Goal: Find contact information: Find contact information

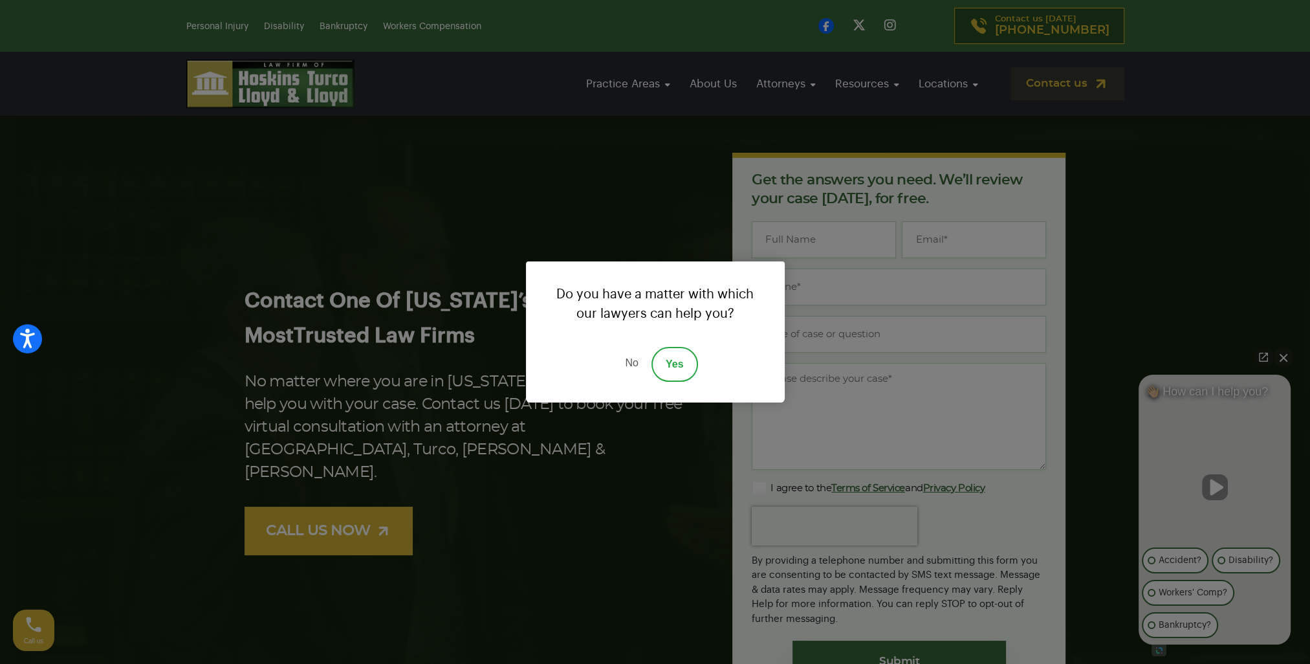
click at [621, 358] on link "No" at bounding box center [631, 364] width 39 height 35
